Goal: Find specific page/section: Find specific page/section

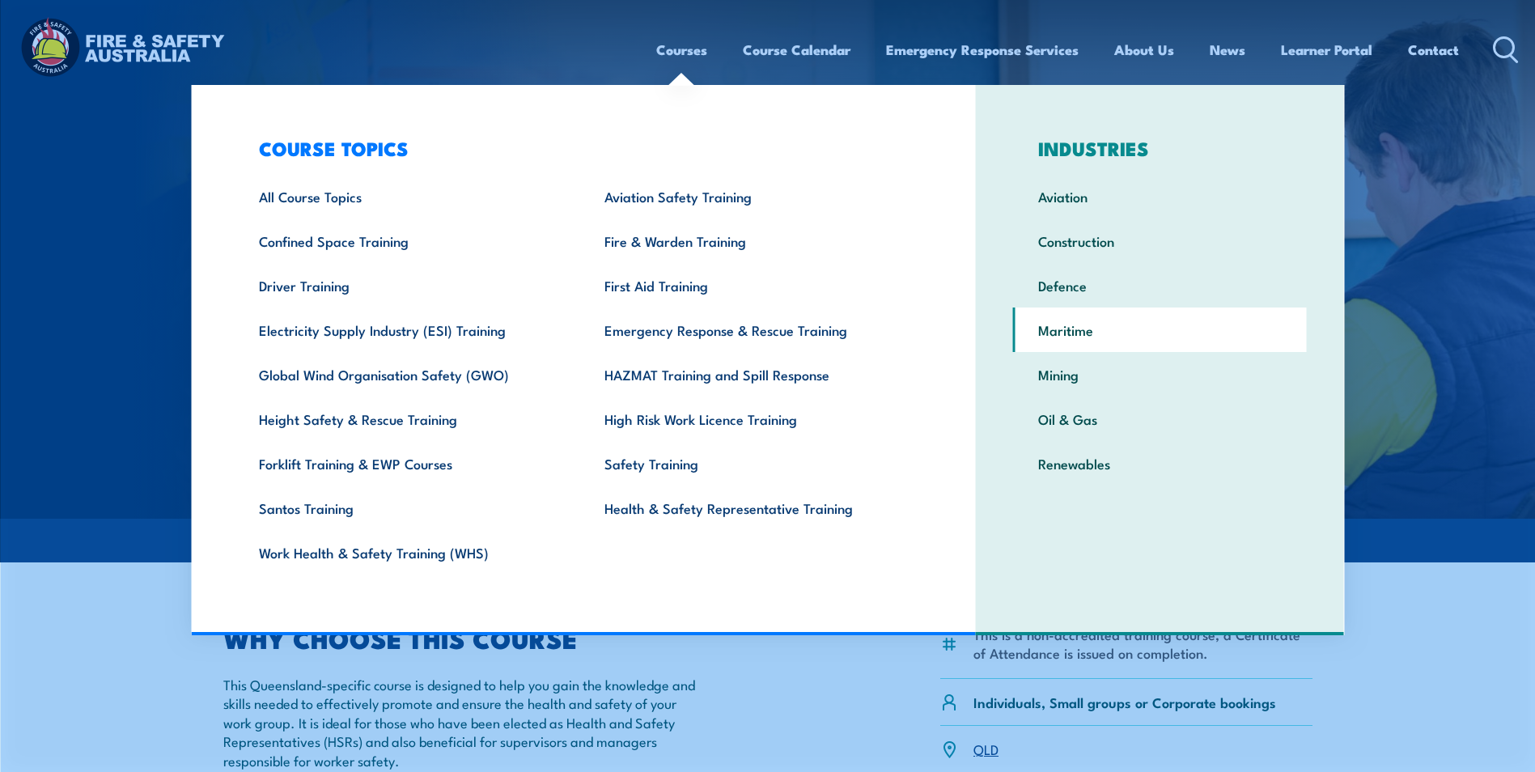
click at [1057, 331] on link "Maritime" at bounding box center [1160, 330] width 294 height 45
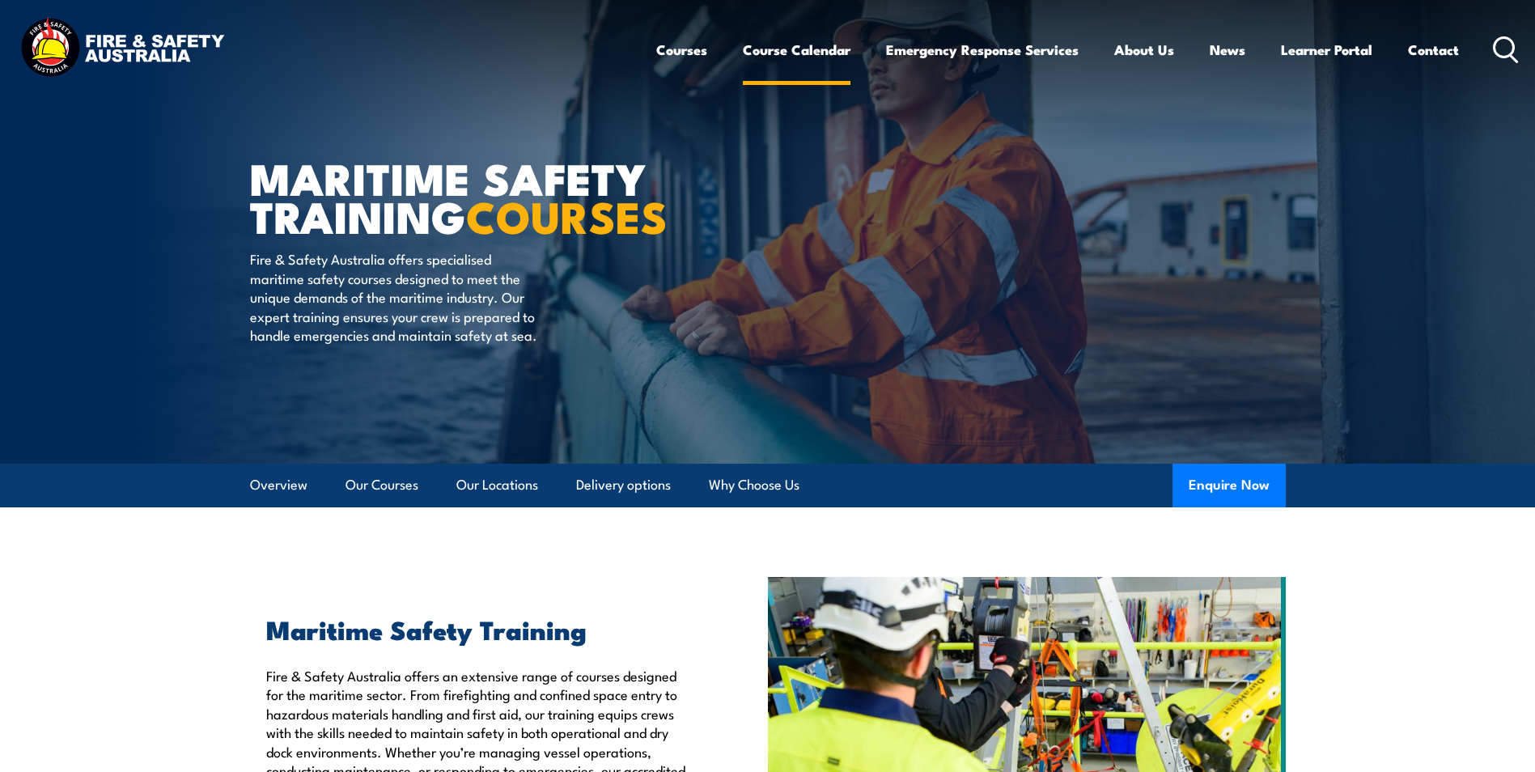
click at [799, 52] on link "Course Calendar" at bounding box center [797, 49] width 108 height 43
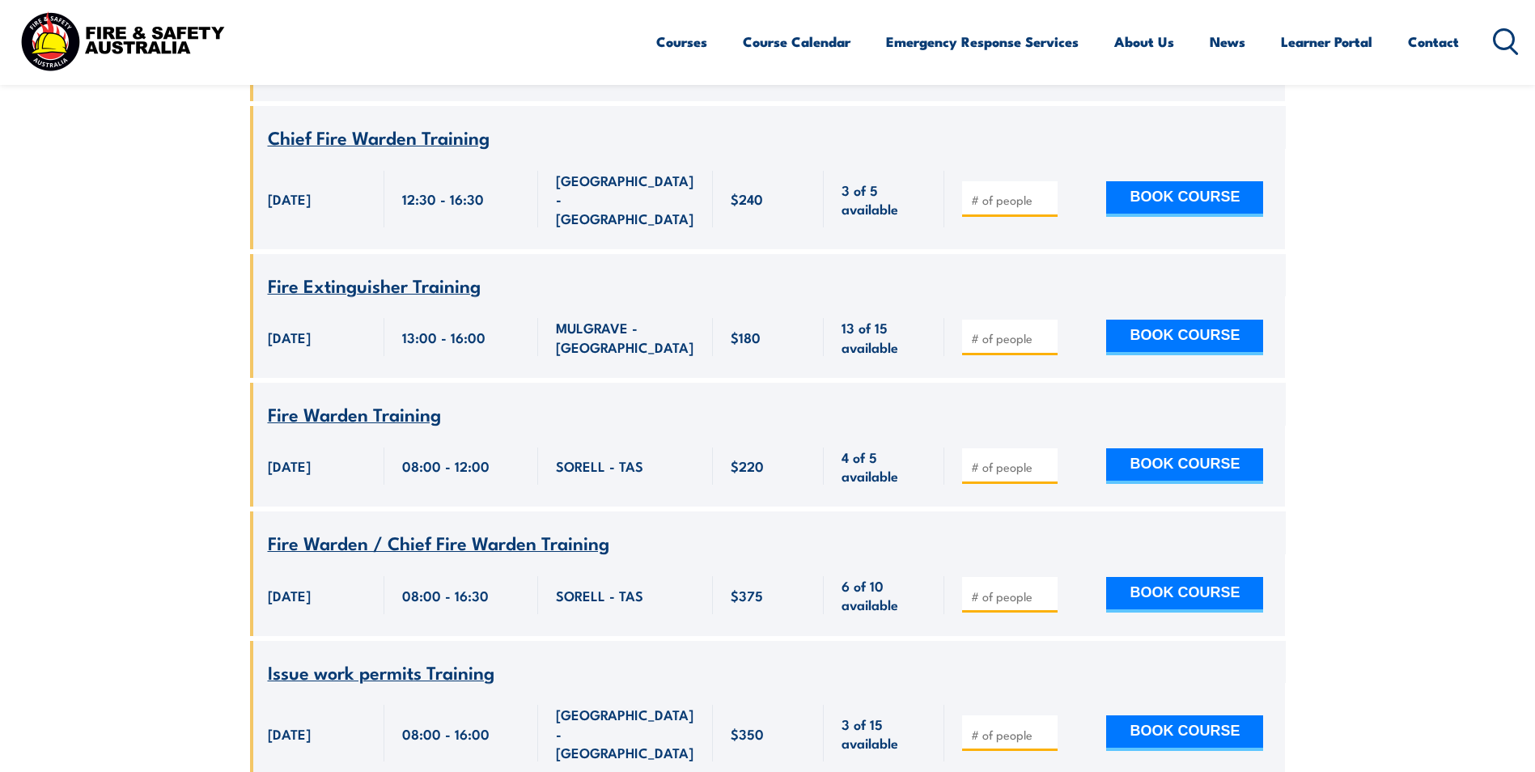
scroll to position [2266, 0]
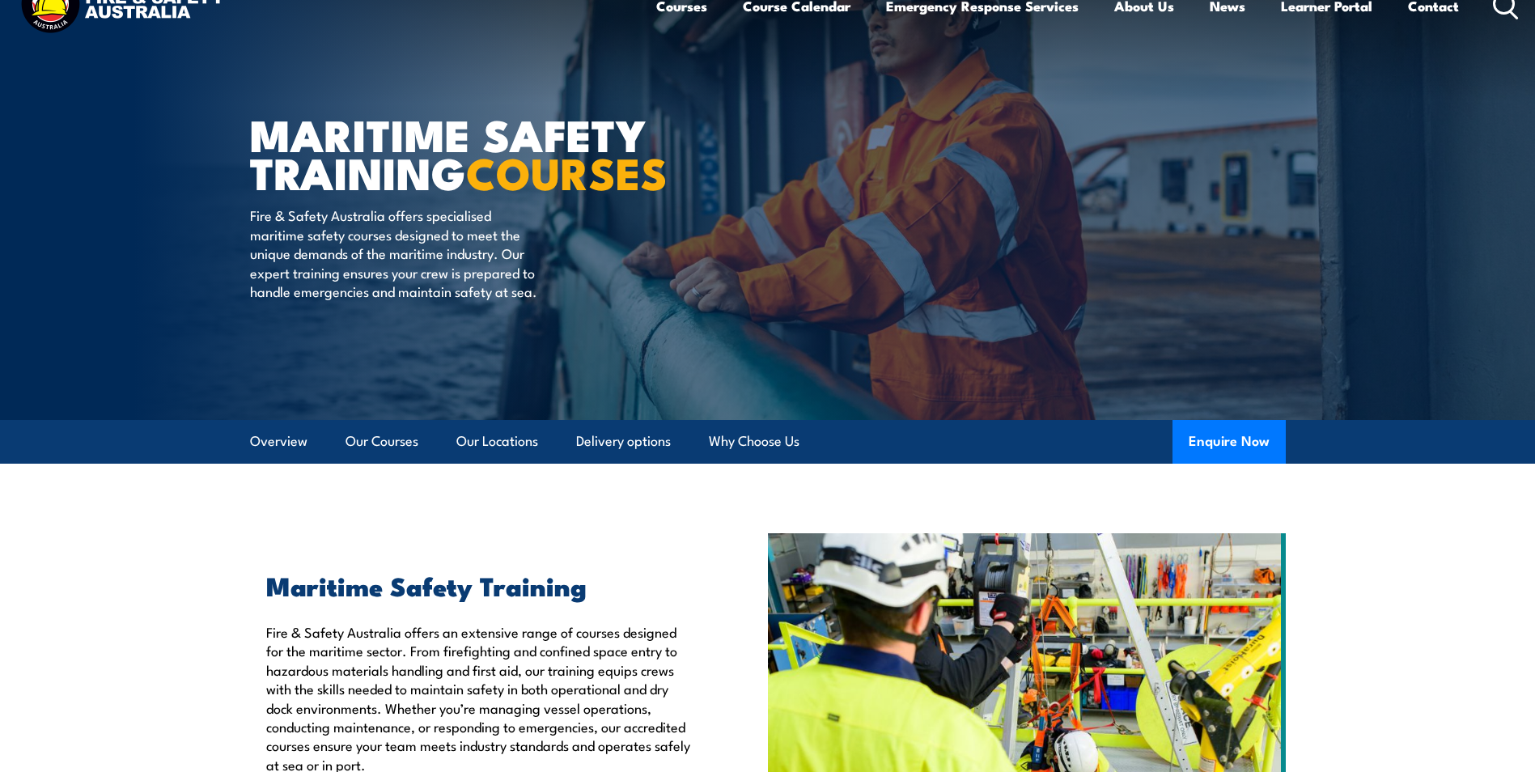
scroll to position [81, 0]
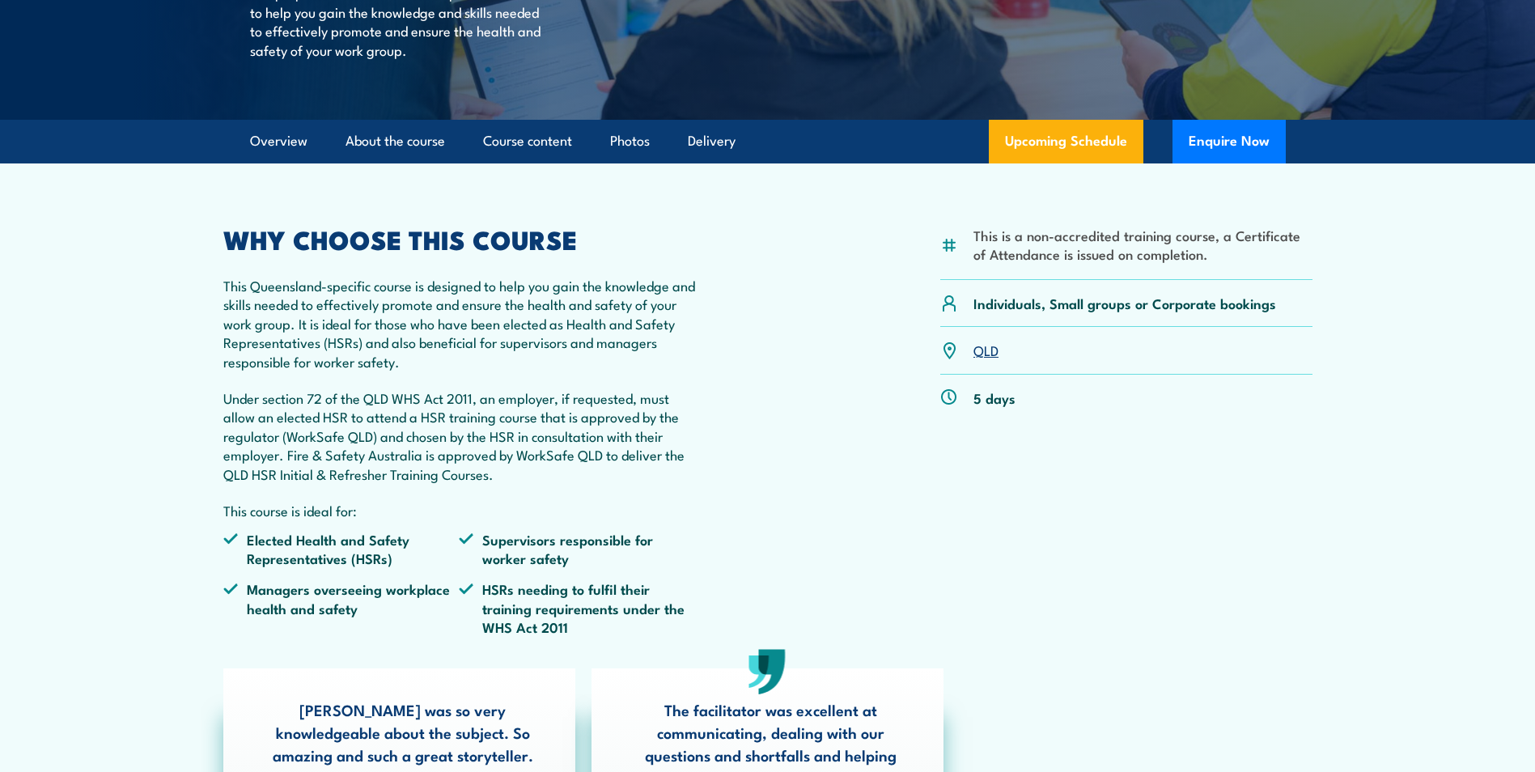
scroll to position [405, 0]
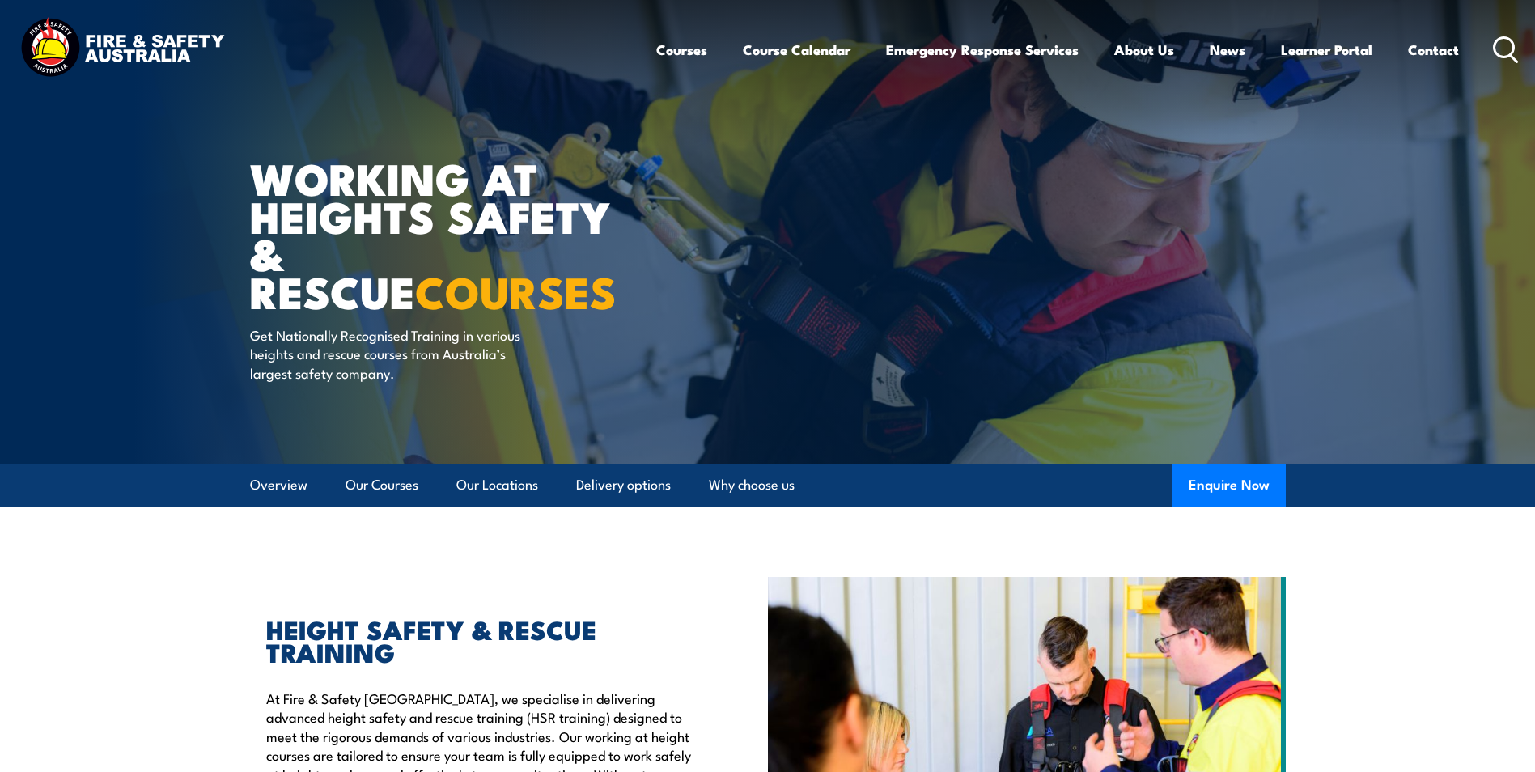
click at [1500, 55] on circle at bounding box center [1504, 46] width 19 height 19
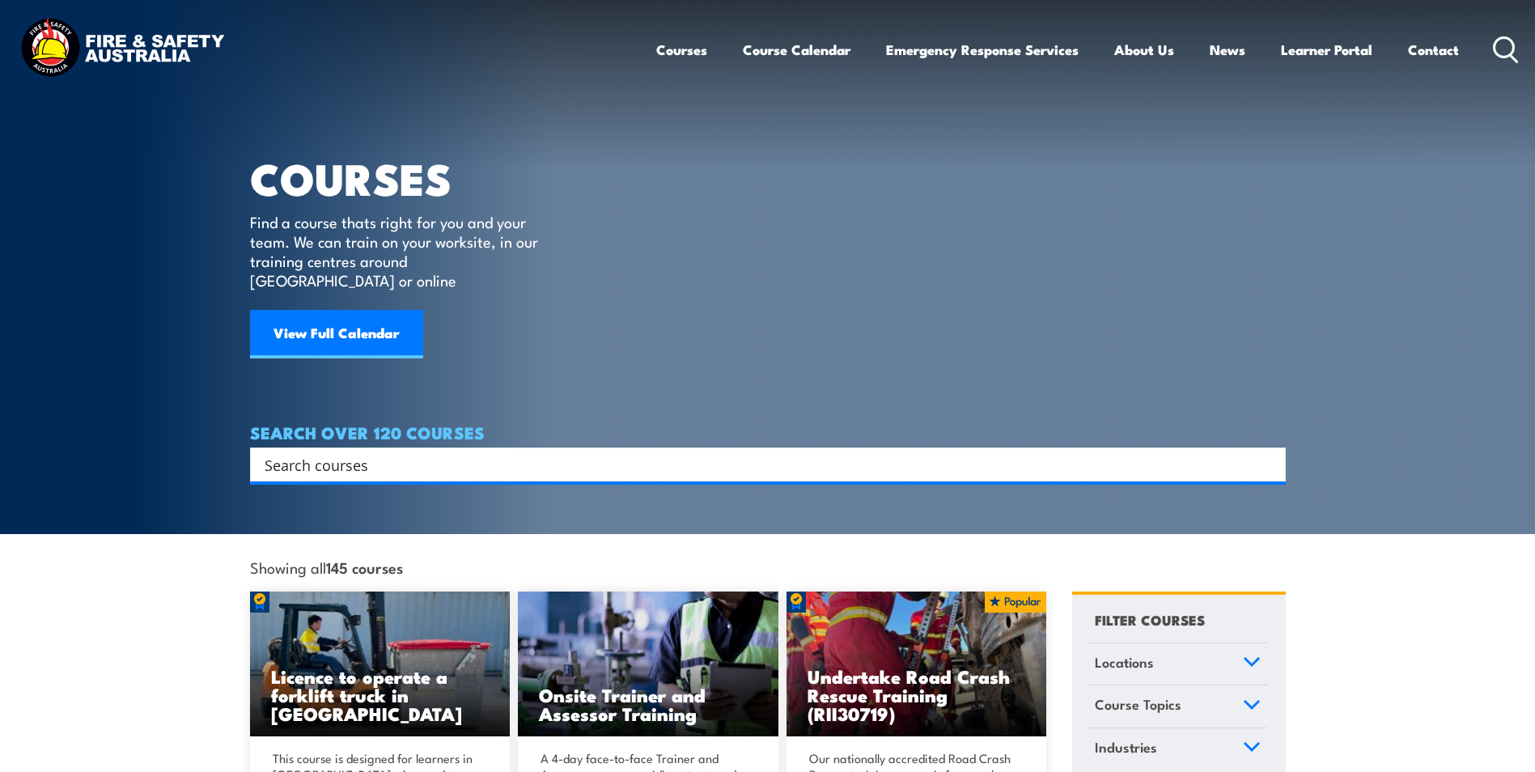
click at [1217, 644] on link "Locations" at bounding box center [1178, 664] width 180 height 42
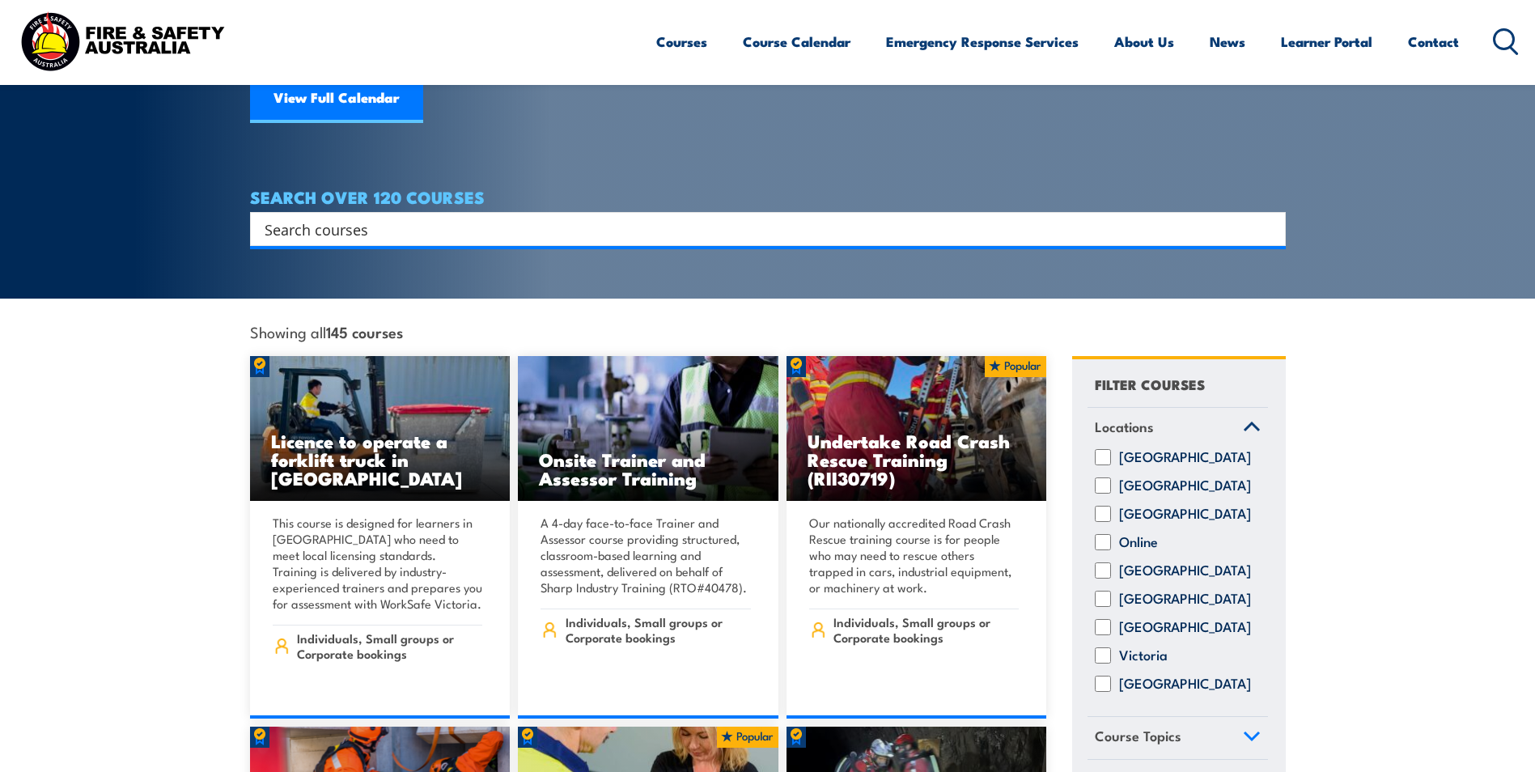
scroll to position [243, 0]
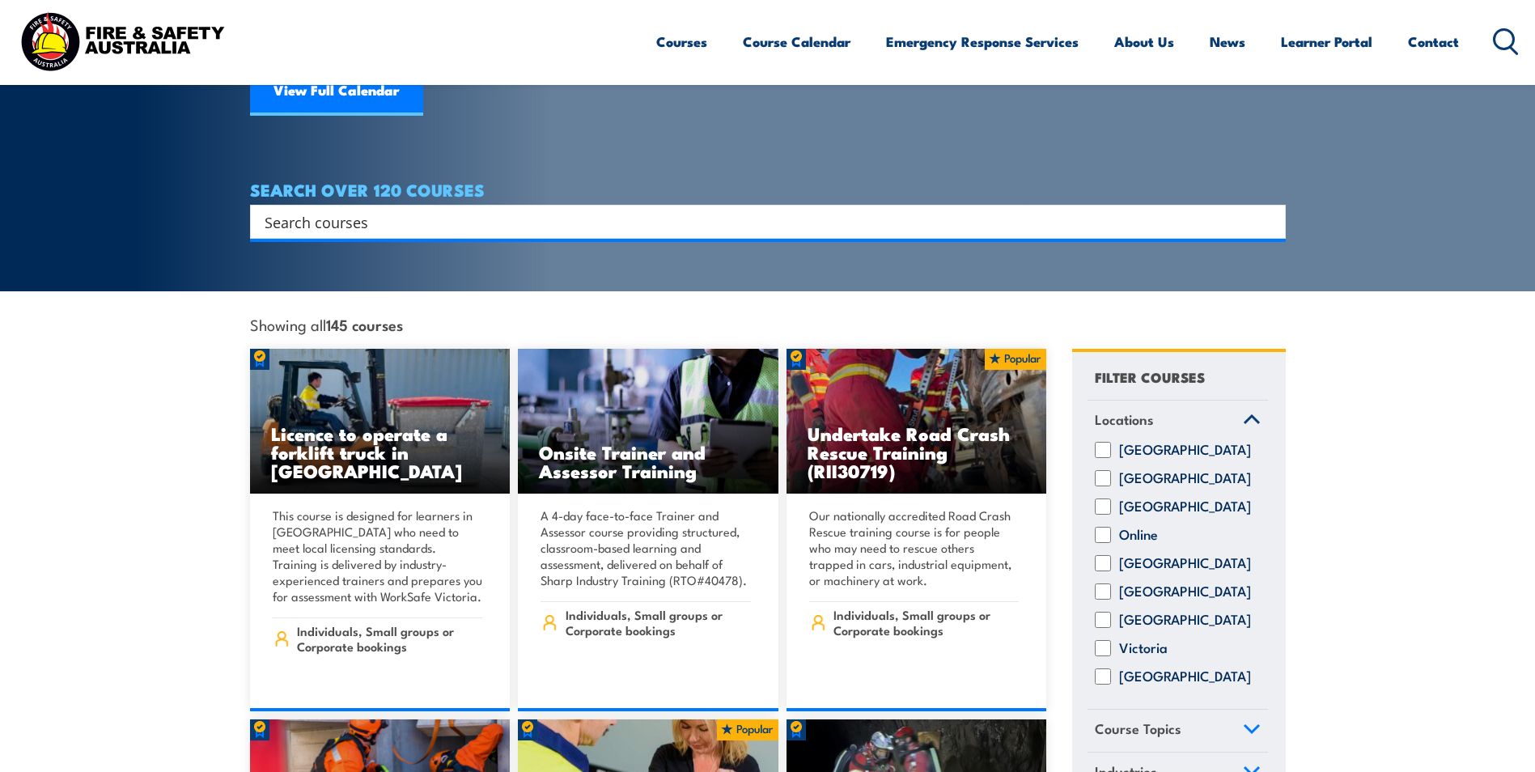
click at [1127, 557] on label "[GEOGRAPHIC_DATA]" at bounding box center [1185, 563] width 132 height 16
click at [1111, 557] on input "[GEOGRAPHIC_DATA]" at bounding box center [1103, 563] width 16 height 16
checkbox input "true"
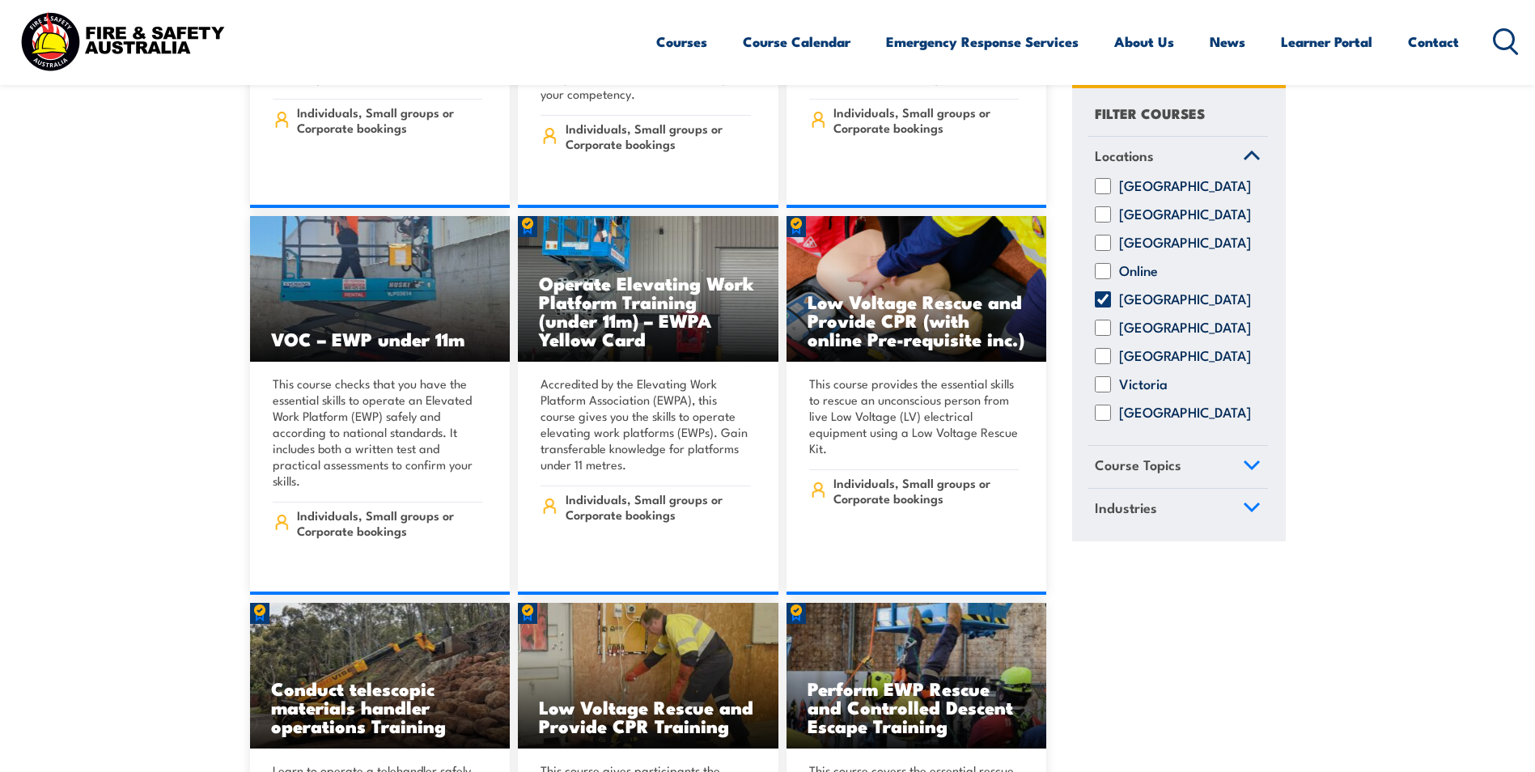
scroll to position [11411, 0]
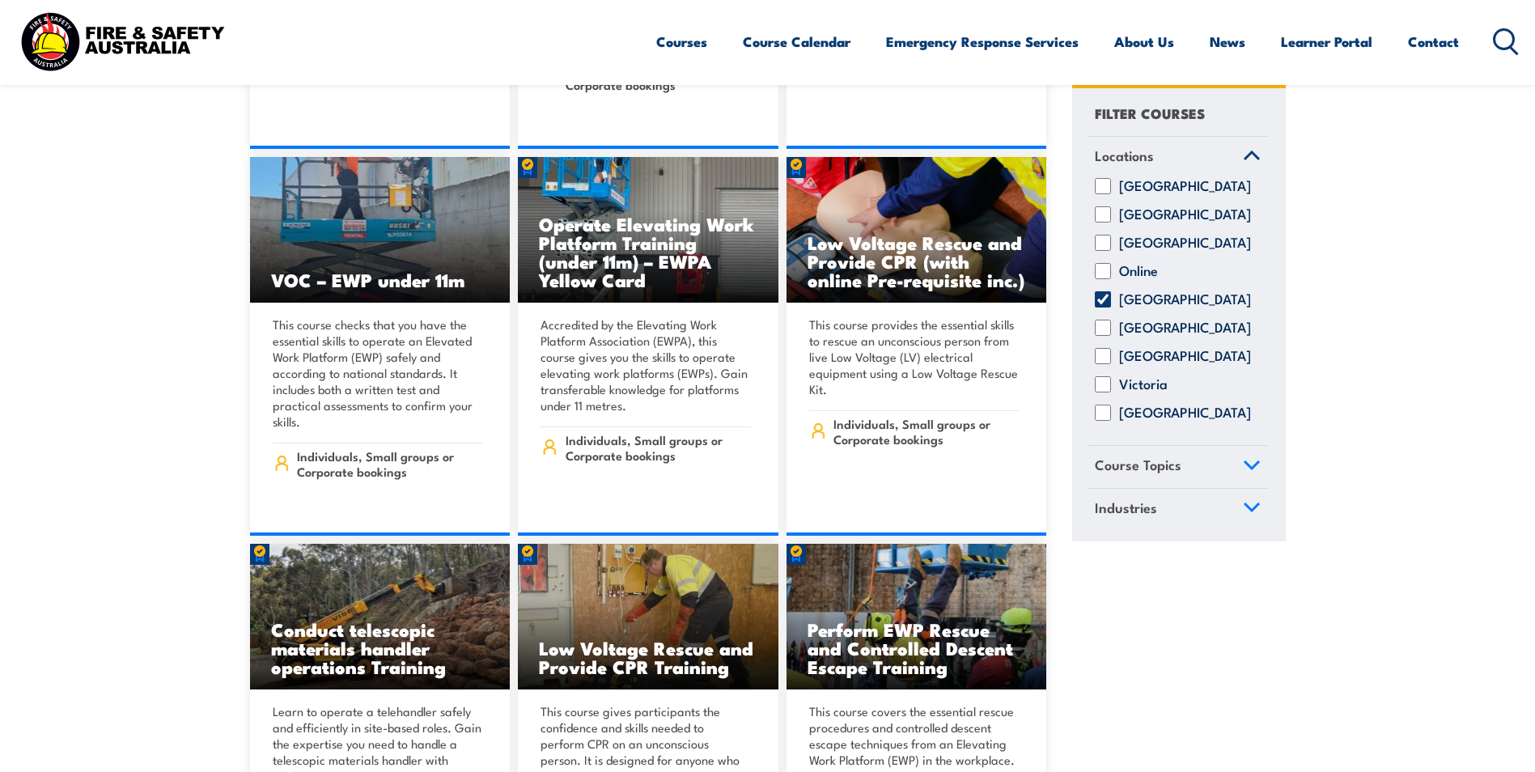
click at [1185, 477] on link "Course Topics" at bounding box center [1178, 468] width 180 height 42
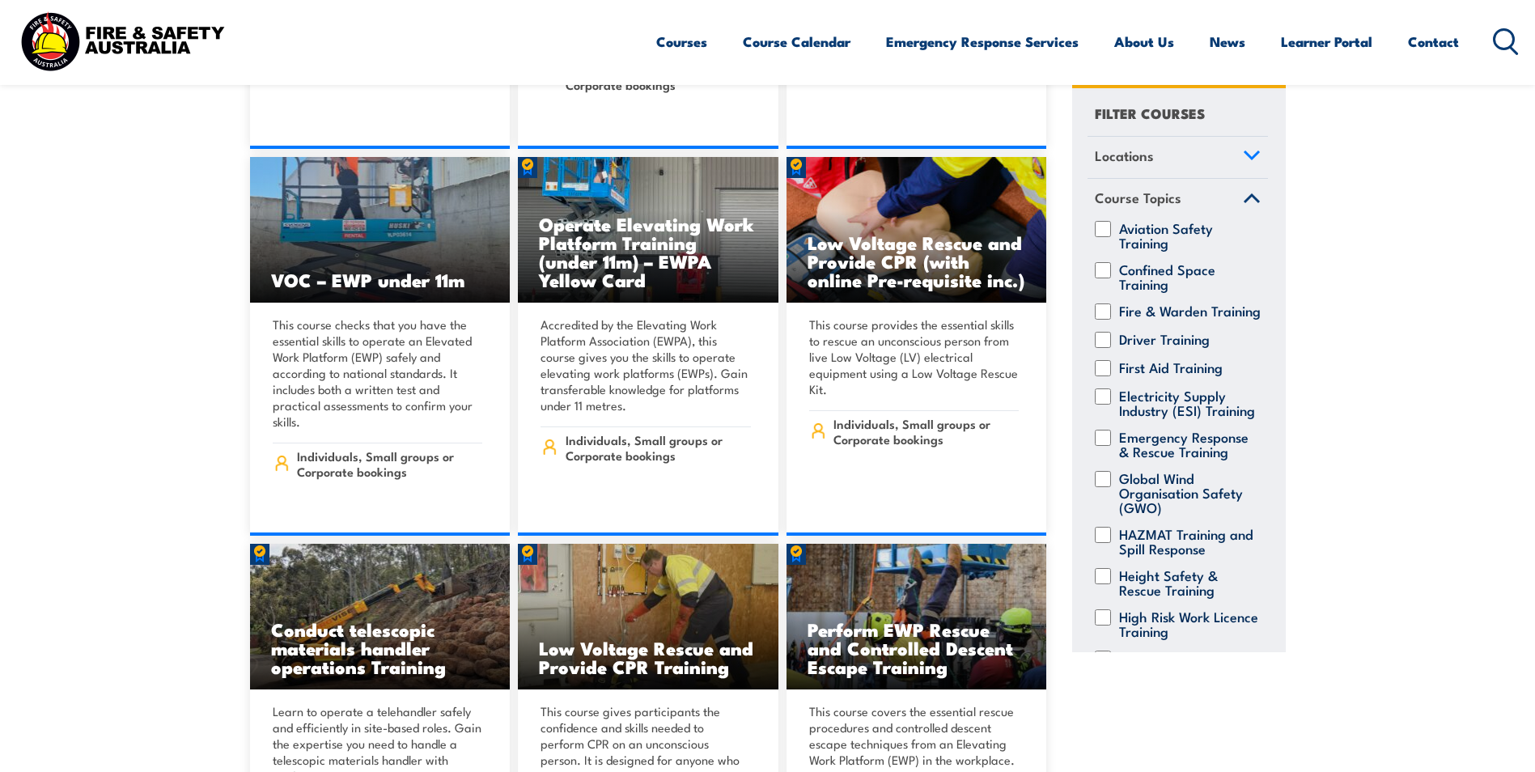
click at [1106, 228] on input "Aviation Safety Training" at bounding box center [1103, 229] width 16 height 16
checkbox input "true"
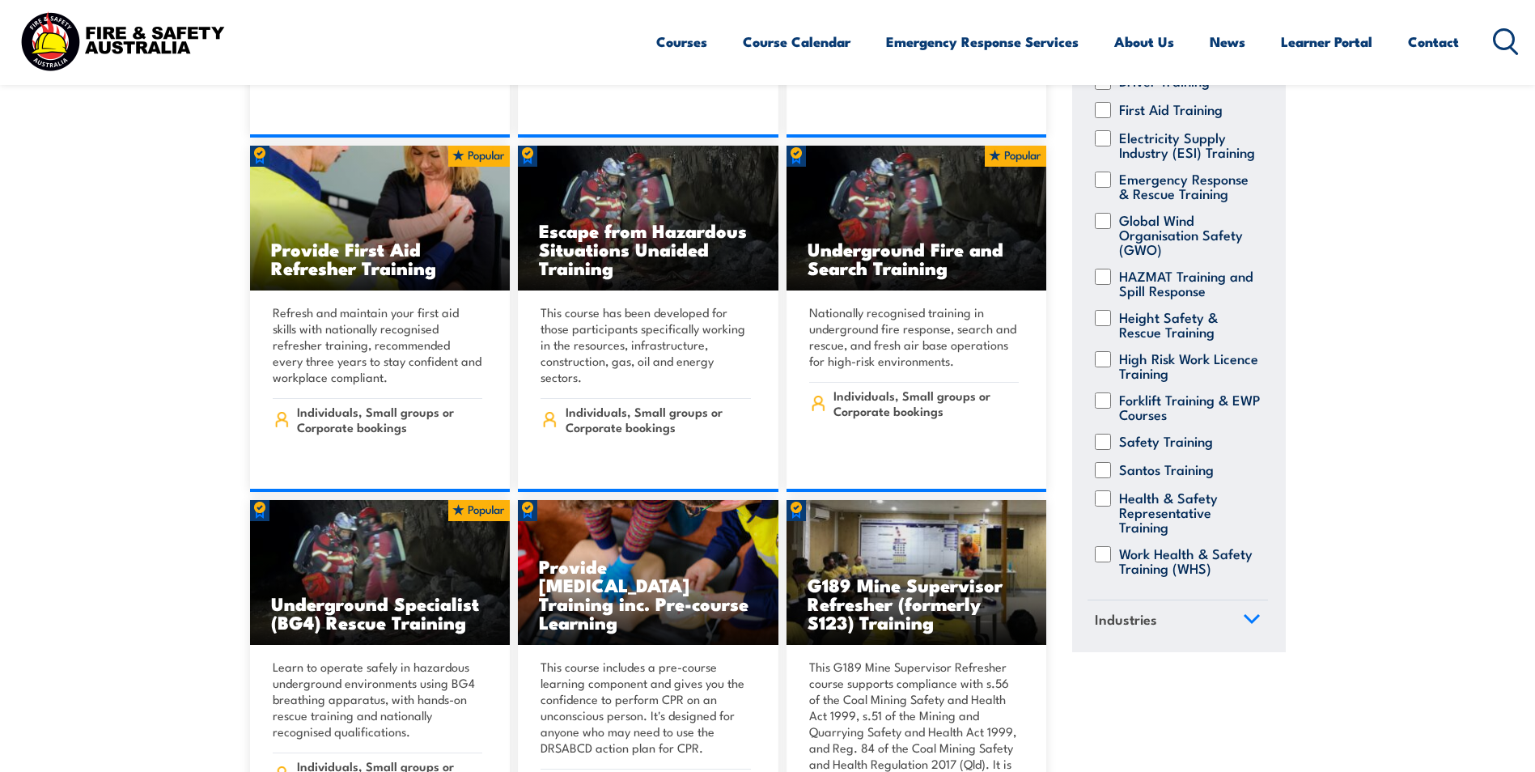
scroll to position [809, 0]
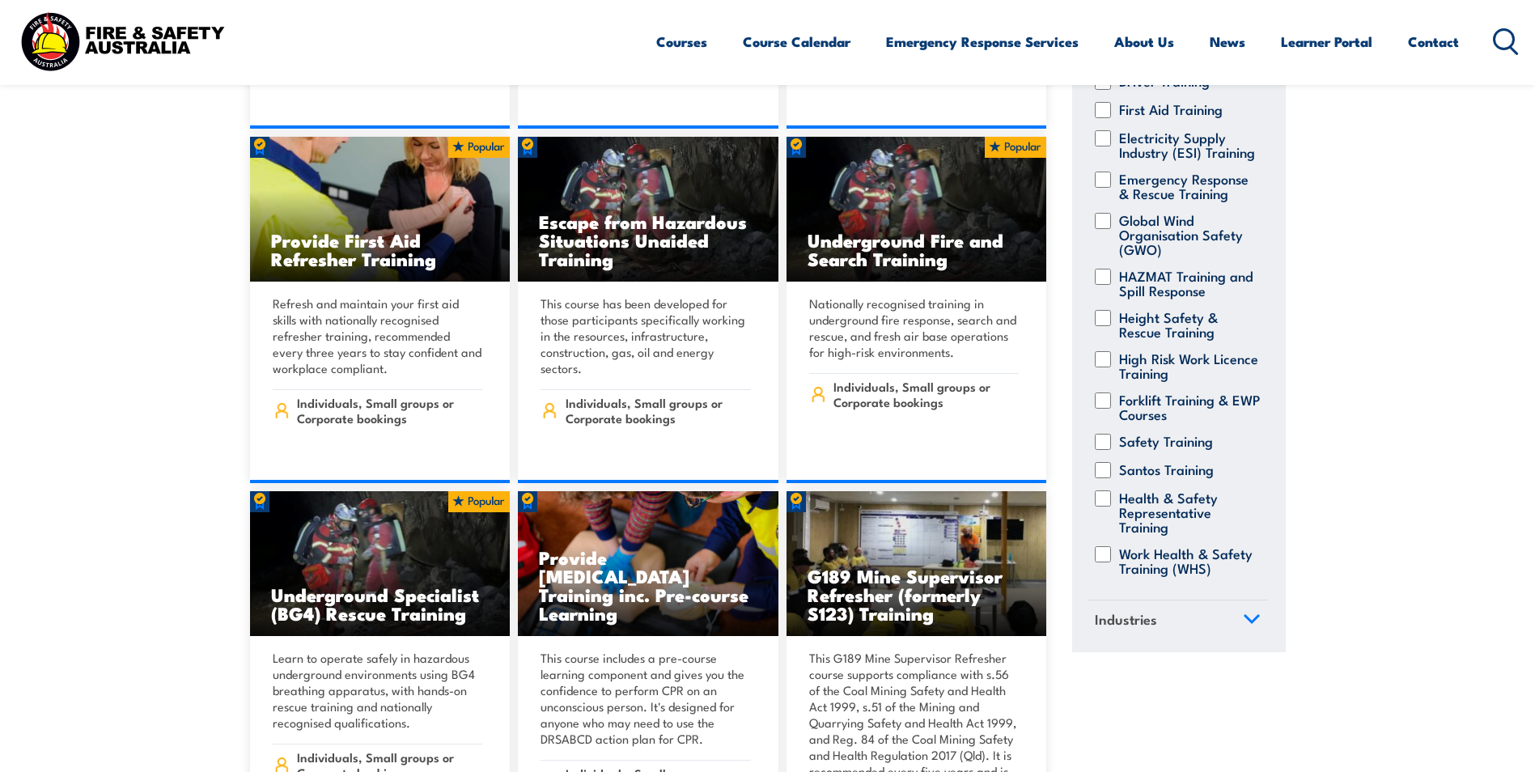
click at [1245, 623] on icon at bounding box center [1252, 619] width 15 height 7
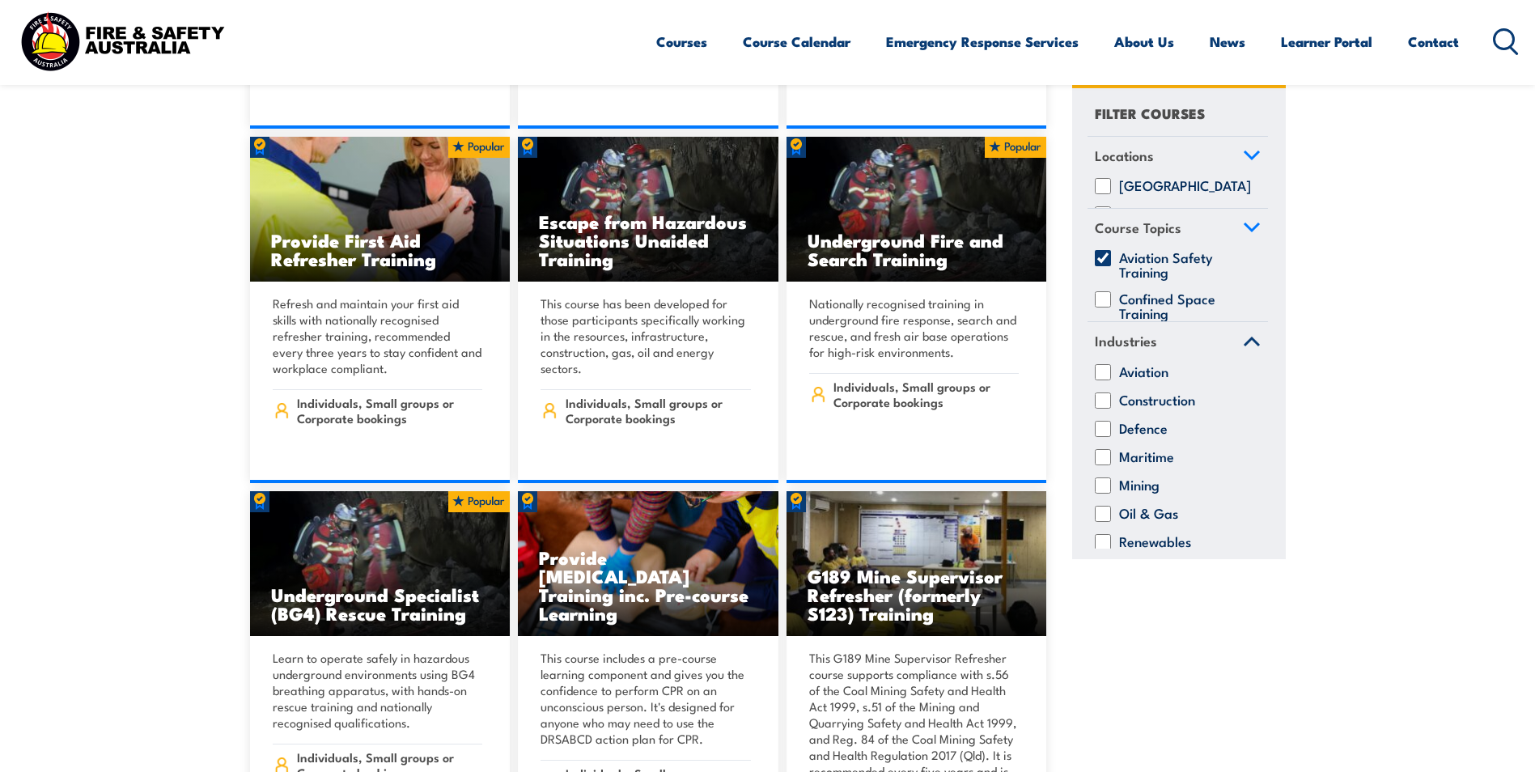
scroll to position [0, 0]
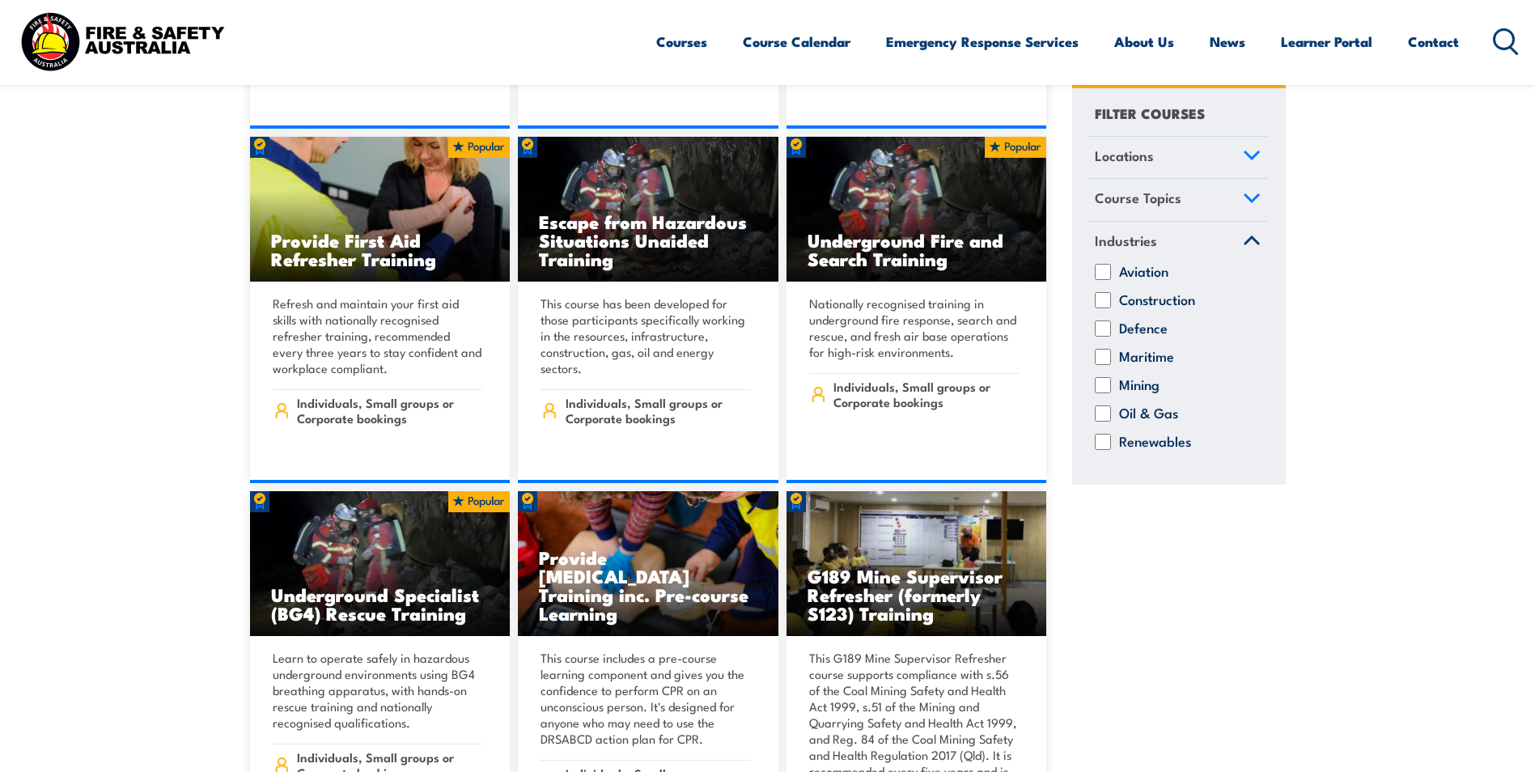
click at [1102, 354] on input "Maritime" at bounding box center [1103, 357] width 16 height 16
checkbox input "true"
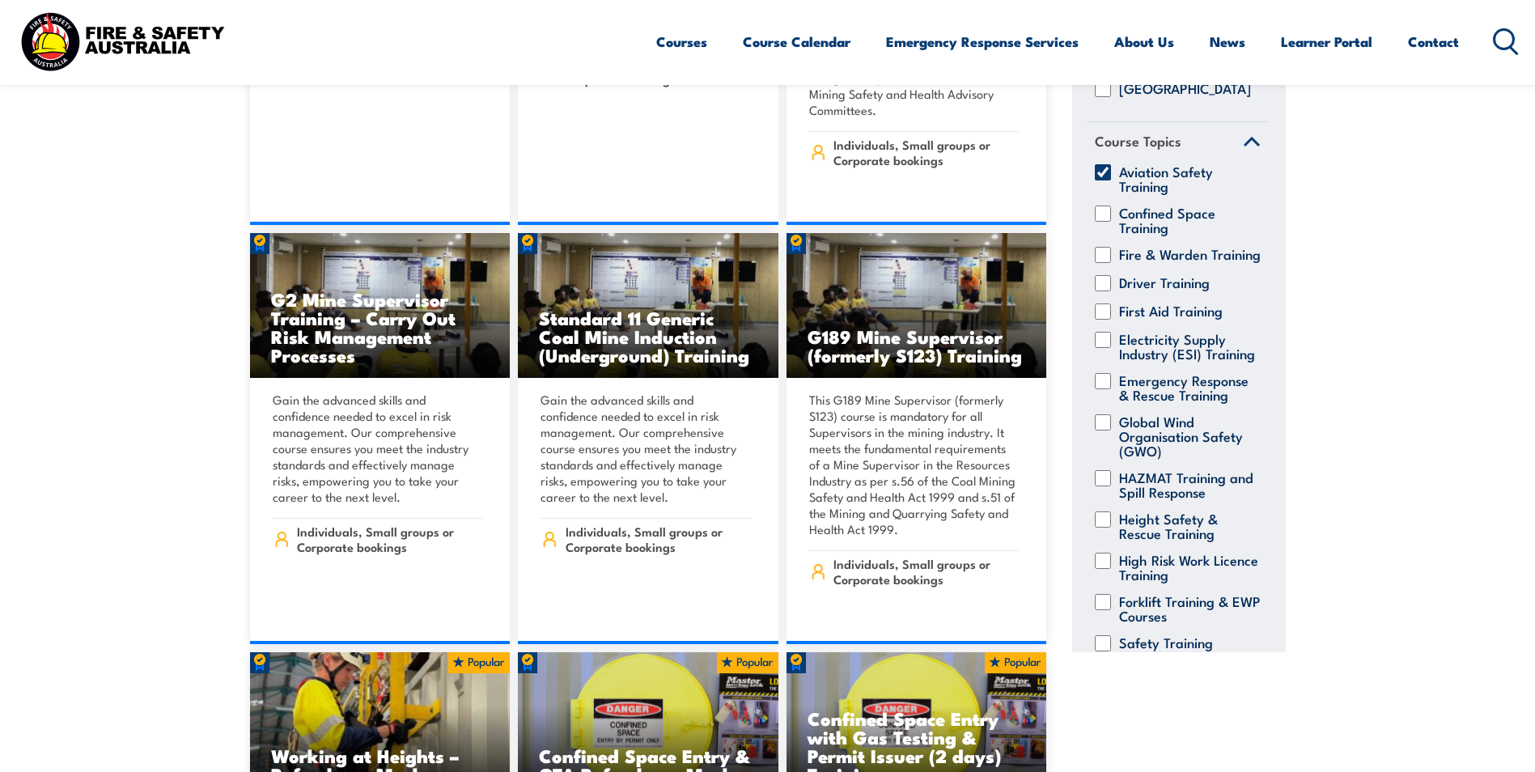
scroll to position [1538, 0]
